Goal: Task Accomplishment & Management: Complete application form

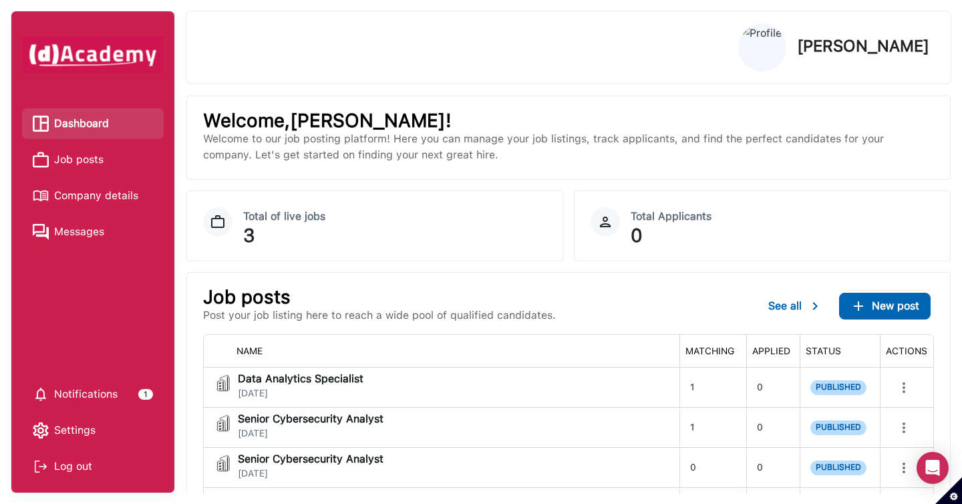
click at [69, 156] on span "Job posts" at bounding box center [78, 160] width 49 height 20
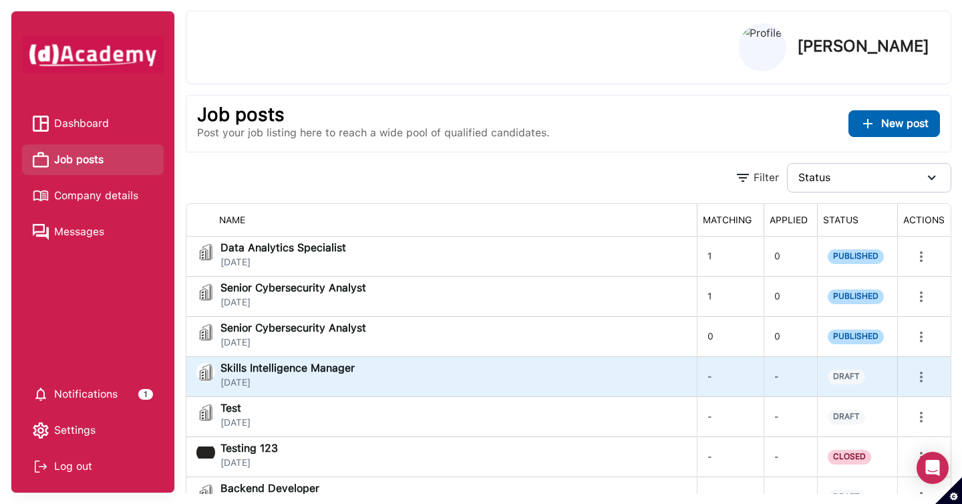
click at [921, 380] on icon "more" at bounding box center [921, 376] width 3 height 11
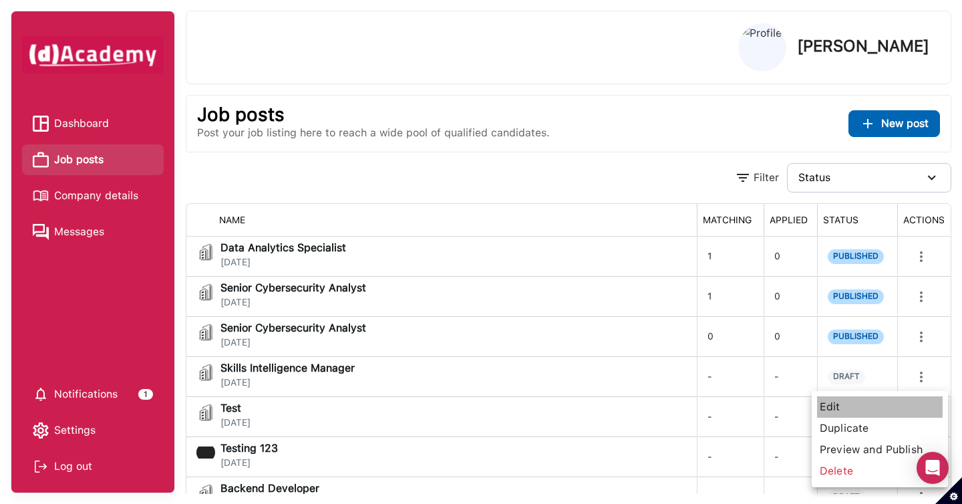
click at [891, 405] on span "Edit" at bounding box center [880, 406] width 126 height 21
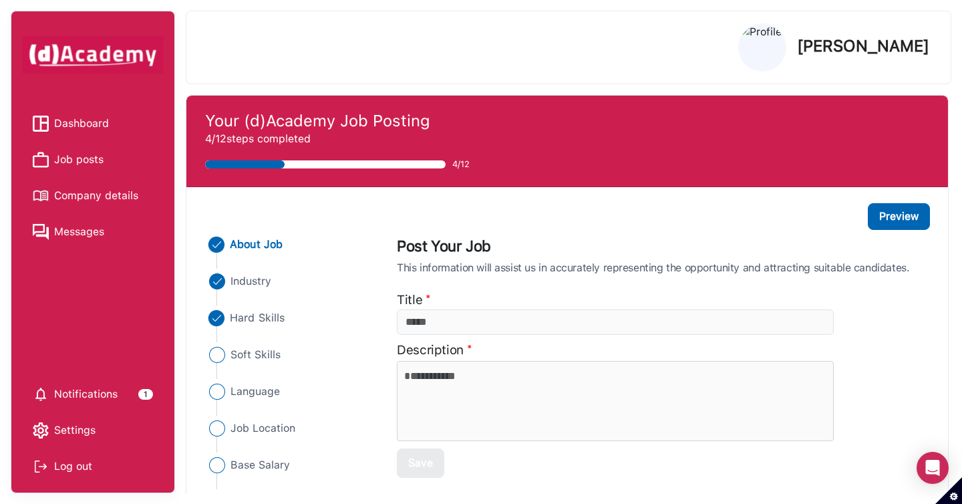
click at [260, 321] on span "Hard Skills" at bounding box center [258, 318] width 55 height 16
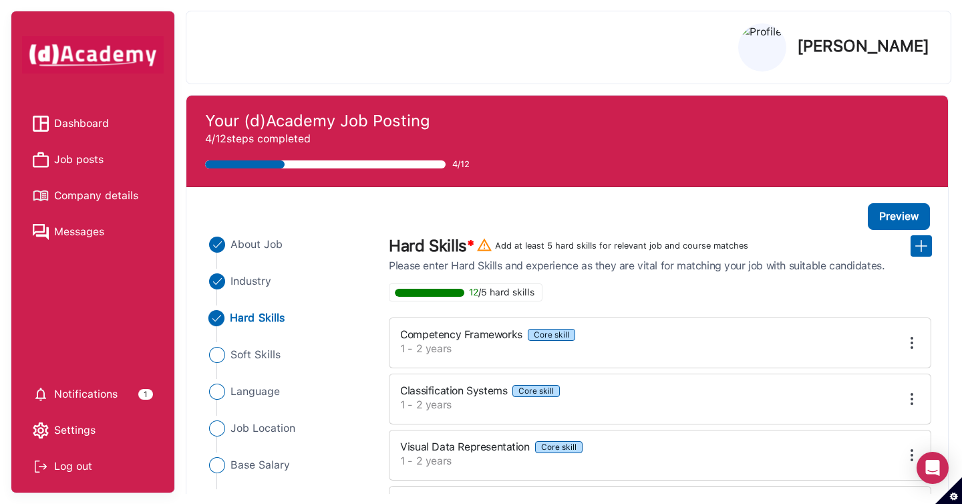
click at [911, 344] on img at bounding box center [912, 343] width 16 height 16
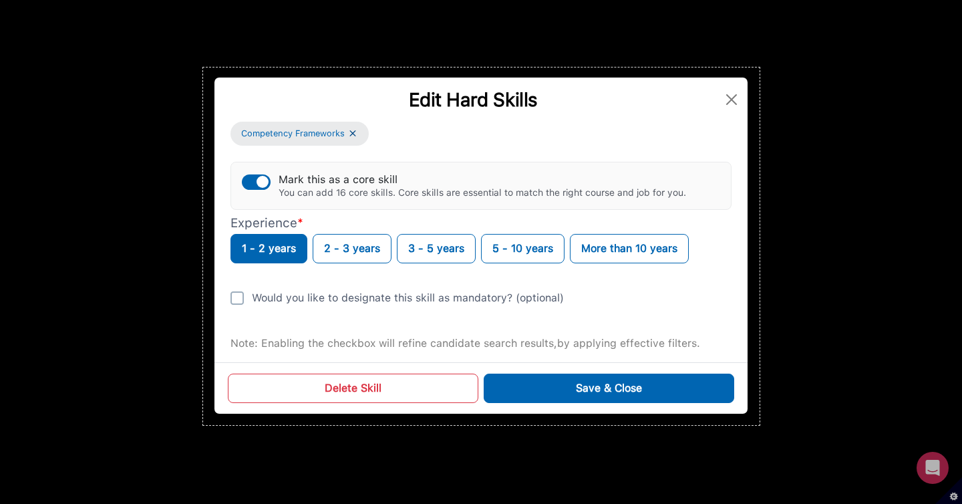
drag, startPoint x: 203, startPoint y: 67, endPoint x: 760, endPoint y: 425, distance: 661.4
click at [760, 425] on div "833 X 535" at bounding box center [481, 252] width 962 height 504
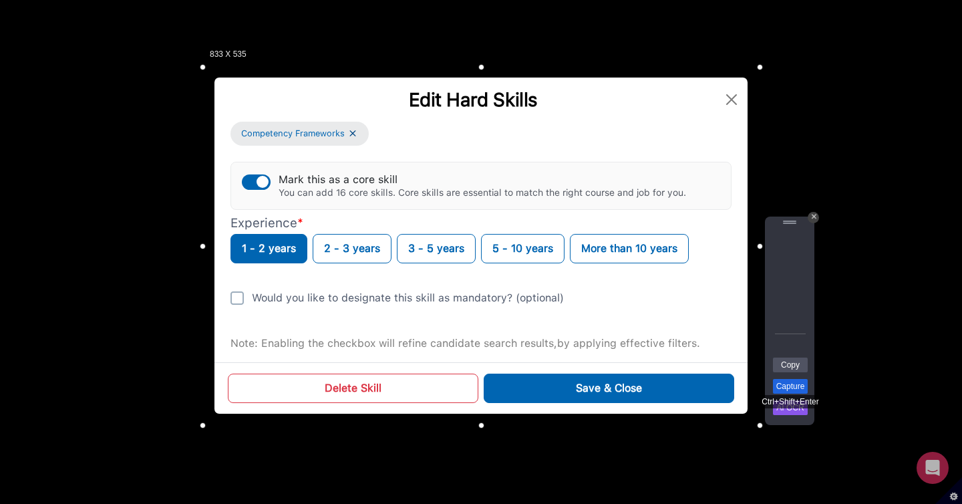
click at [789, 390] on link "Capture" at bounding box center [790, 386] width 35 height 15
